Goal: Information Seeking & Learning: Learn about a topic

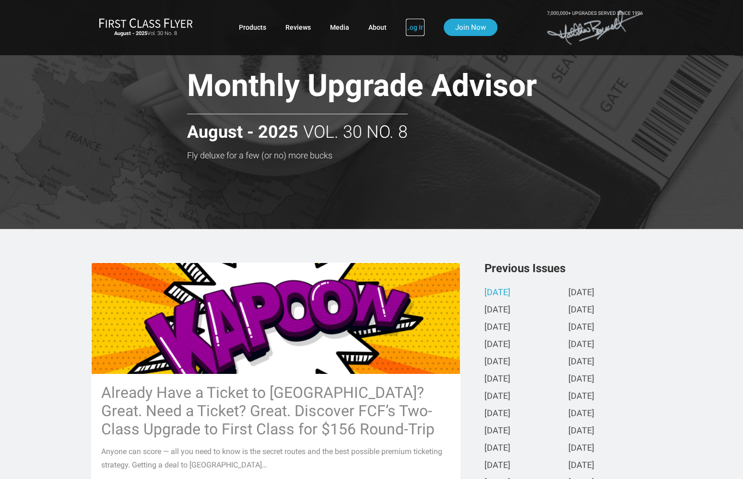
click at [413, 27] on link "Log In" at bounding box center [415, 27] width 19 height 17
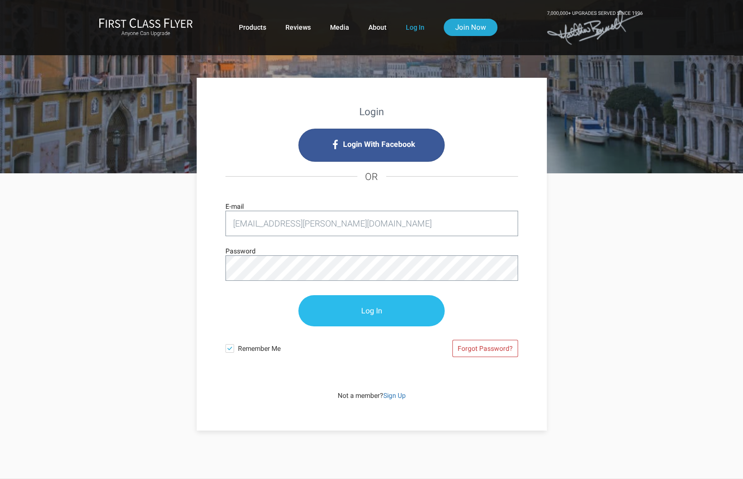
click at [374, 314] on input "Log In" at bounding box center [371, 310] width 146 height 31
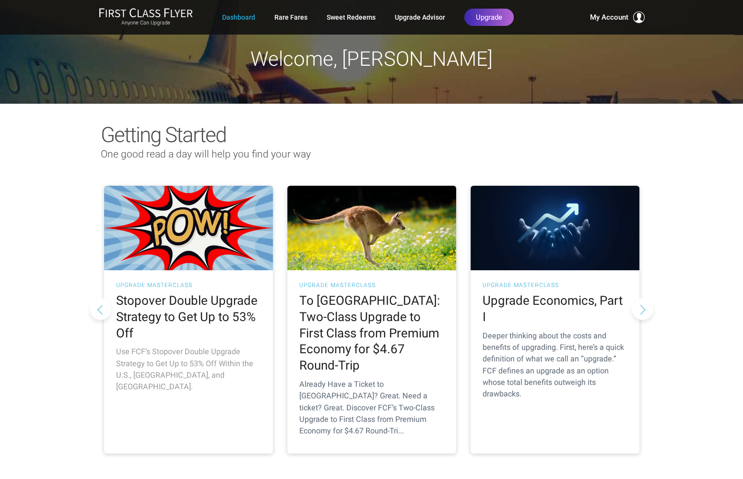
click at [156, 309] on h2 "Stopover Double Upgrade Strategy to Get Up to 53% Off" at bounding box center [188, 317] width 145 height 48
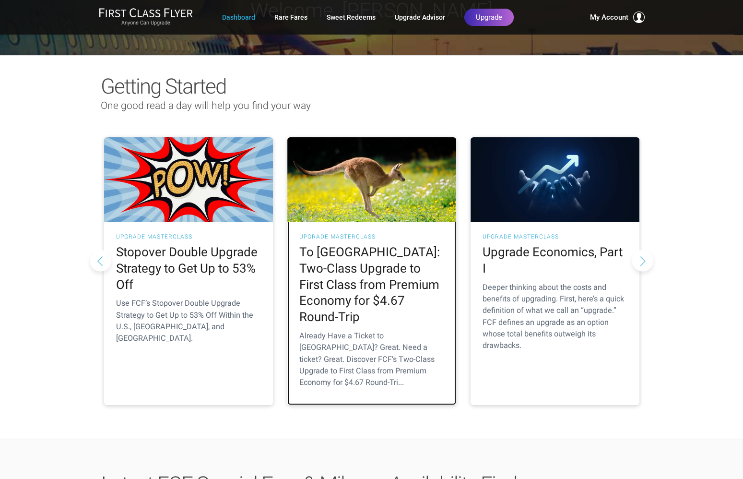
scroll to position [48, 0]
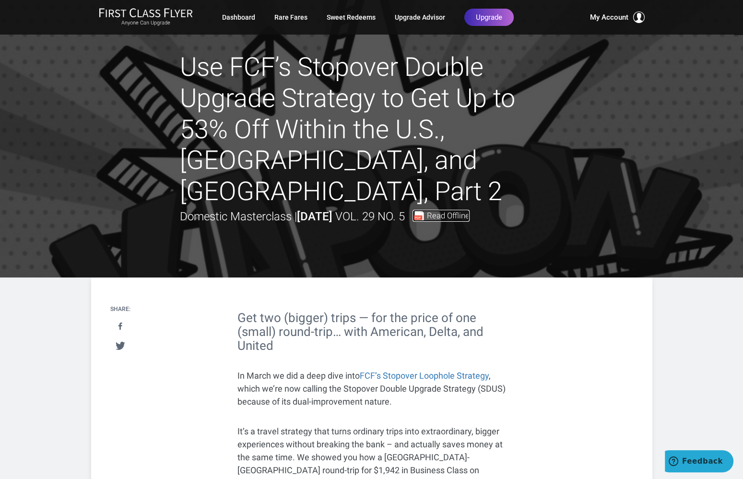
click at [458, 211] on span "Read Offline" at bounding box center [448, 215] width 43 height 8
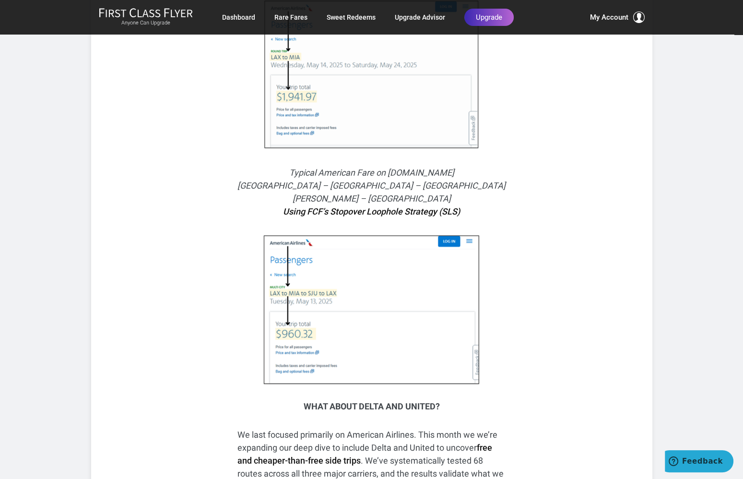
scroll to position [623, 0]
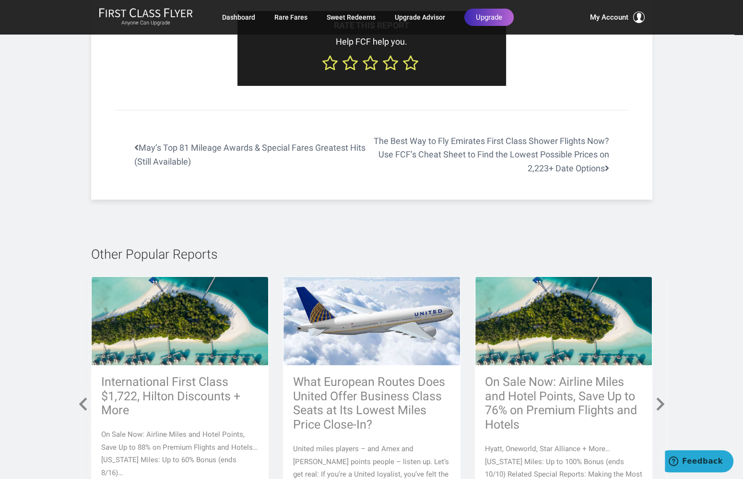
scroll to position [7002, 0]
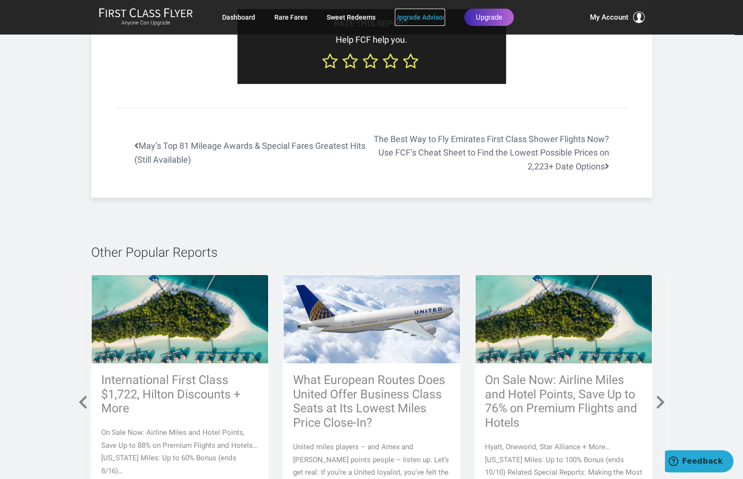
click at [426, 15] on link "Upgrade Advisor" at bounding box center [420, 17] width 50 height 17
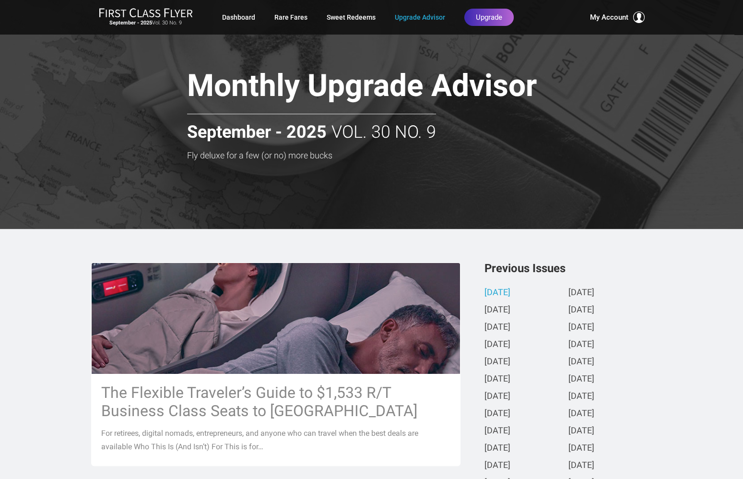
click at [248, 132] on strong "September - 2025" at bounding box center [257, 132] width 140 height 19
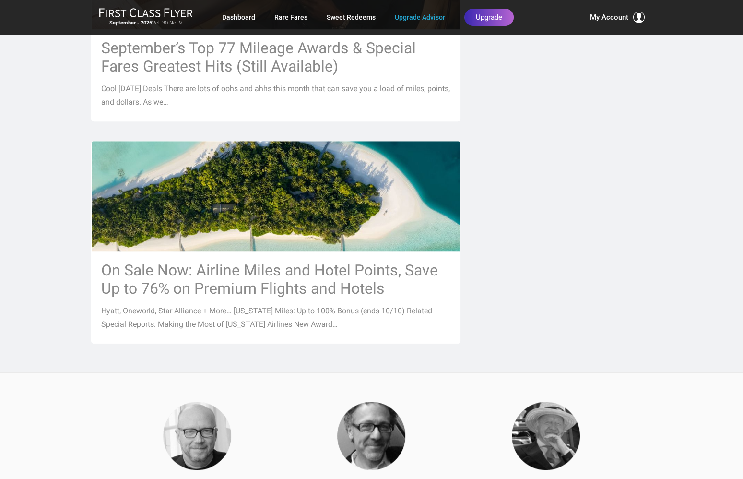
scroll to position [1055, 0]
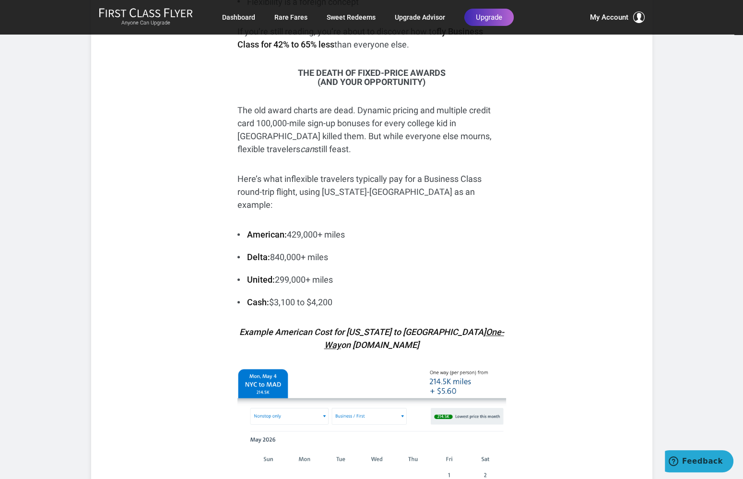
scroll to position [863, 0]
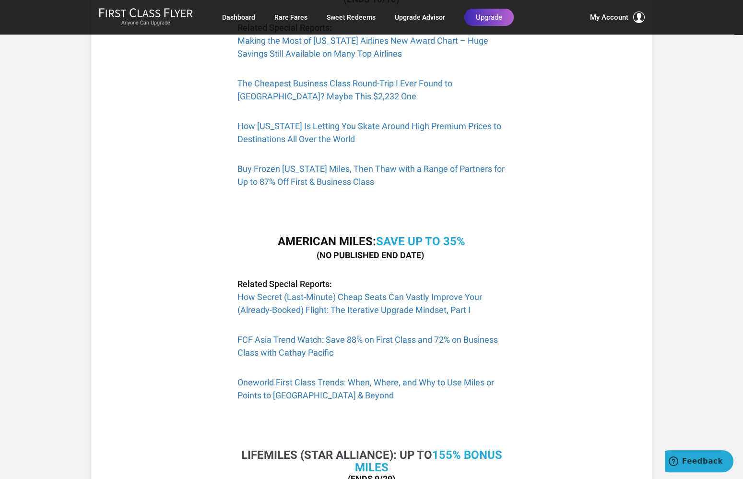
scroll to position [336, 0]
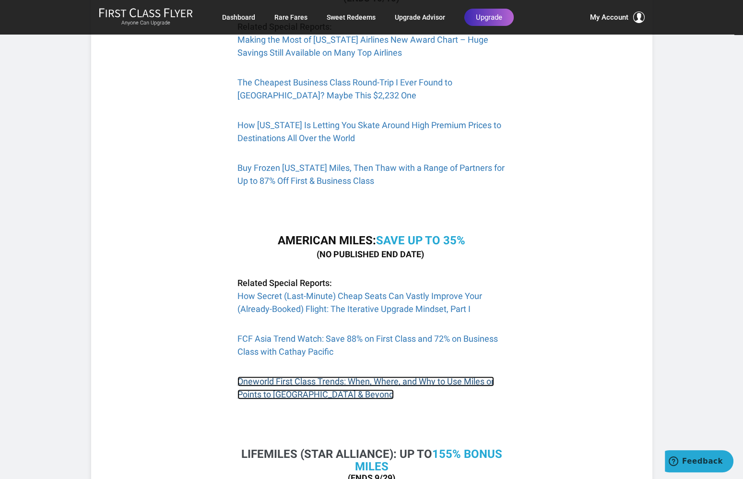
click at [393, 384] on link "Oneworld First Class Trends: When, Where, and Why to Use Miles or Points to Lon…" at bounding box center [365, 387] width 257 height 23
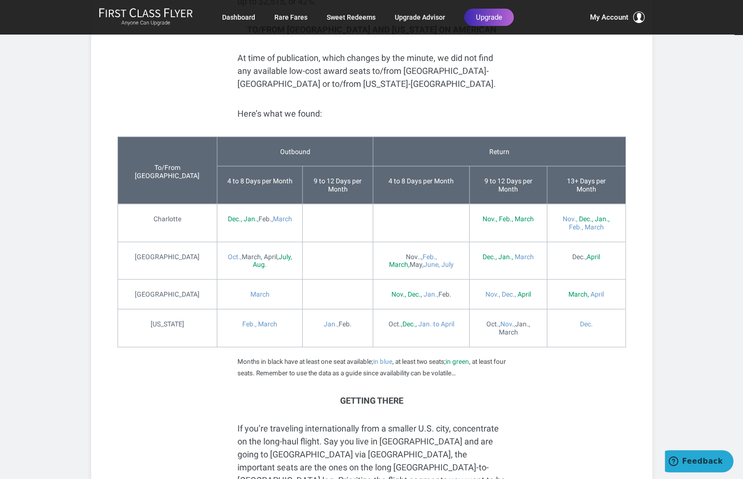
scroll to position [1918, 0]
